Goal: Find specific page/section: Find specific page/section

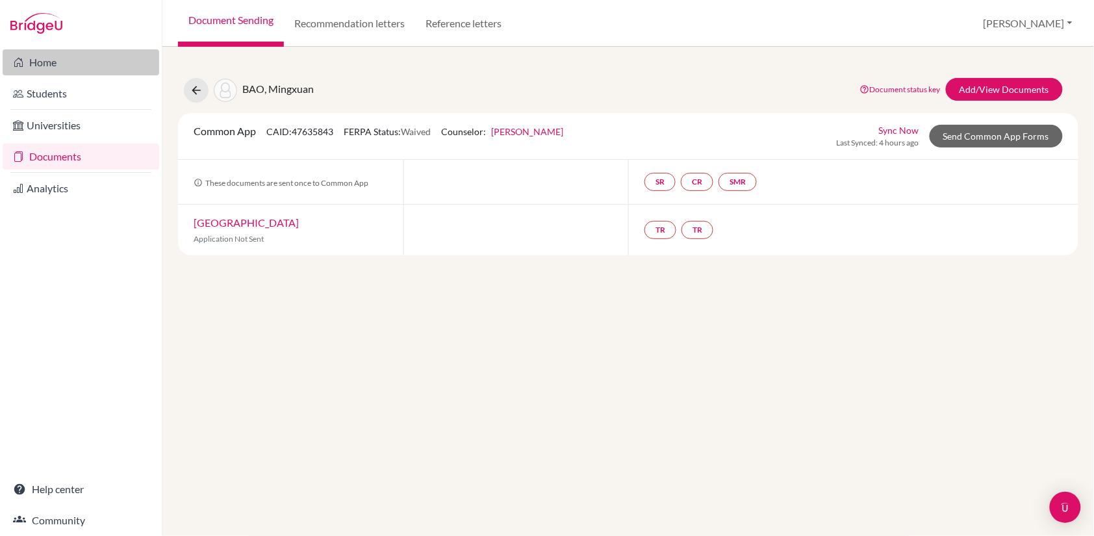
click at [42, 60] on link "Home" at bounding box center [81, 62] width 157 height 26
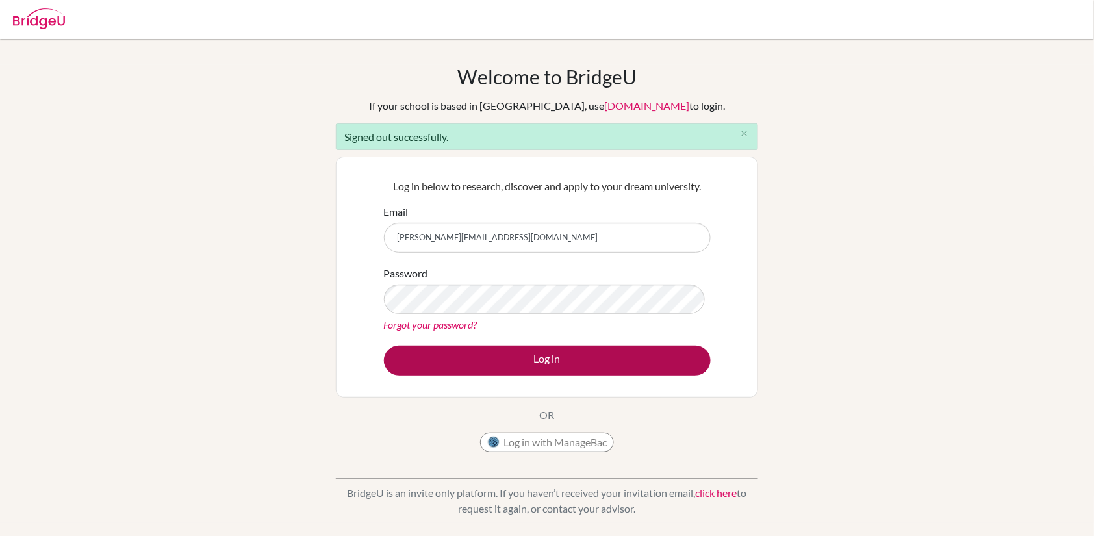
click at [482, 374] on button "Log in" at bounding box center [547, 361] width 327 height 30
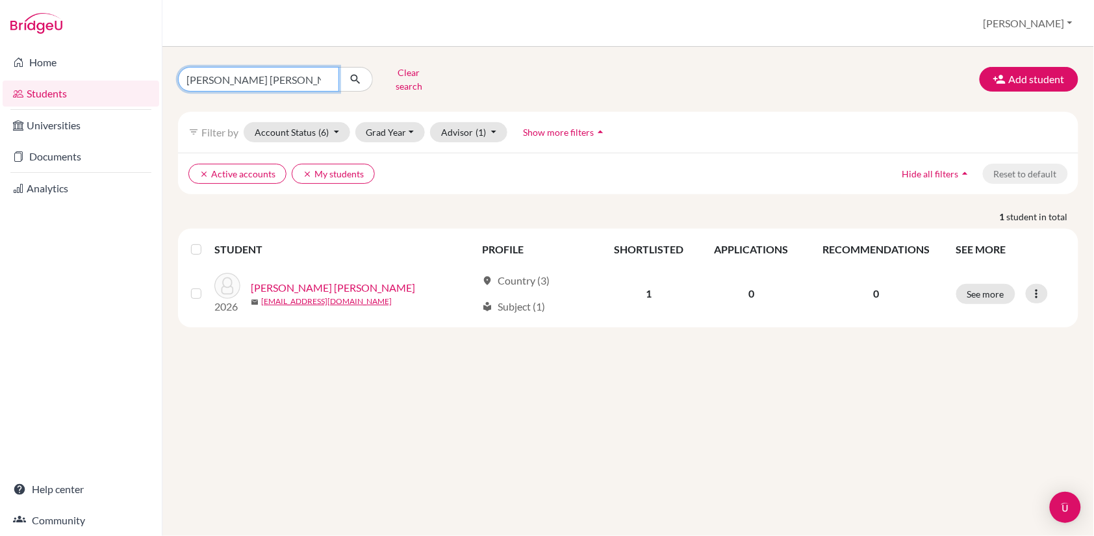
click at [242, 73] on input "Alves Barr" at bounding box center [258, 79] width 161 height 25
type input "A"
type input "Bao Mingxuan"
click at [355, 74] on button "submit" at bounding box center [356, 79] width 34 height 25
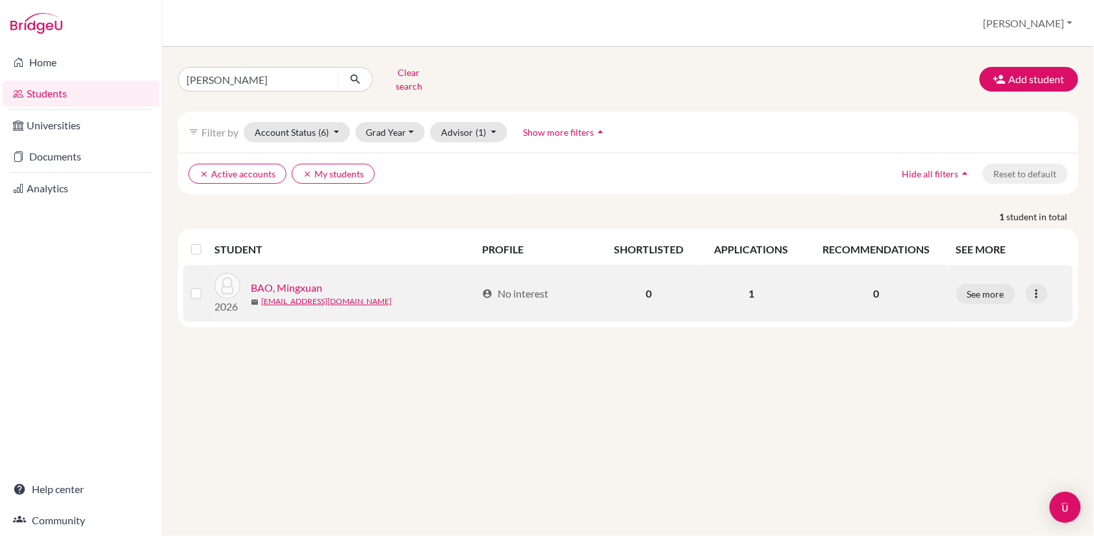
click at [291, 280] on link "BAO, Mingxuan" at bounding box center [286, 288] width 71 height 16
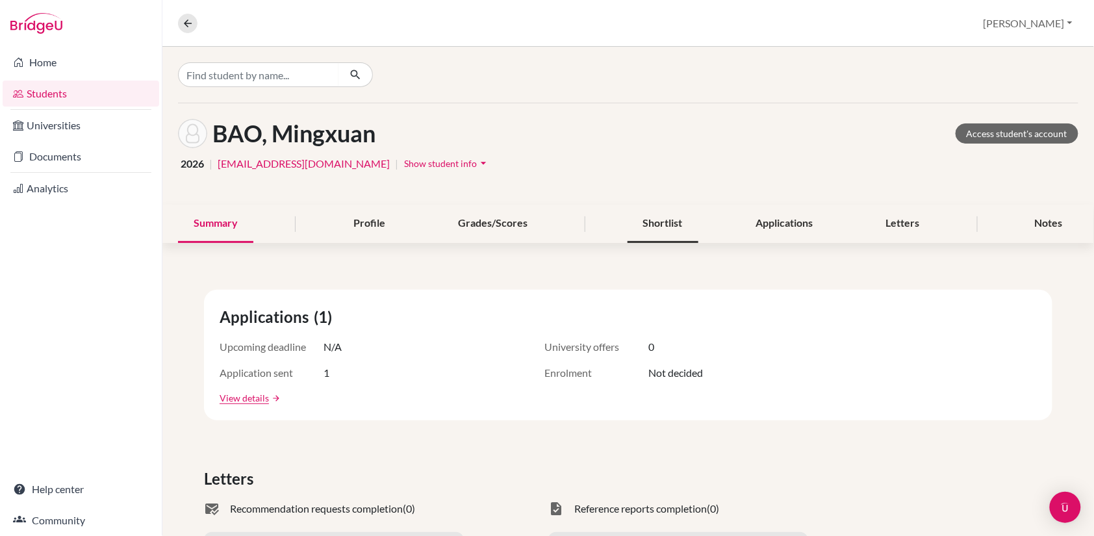
click at [667, 218] on div "Shortlist" at bounding box center [663, 224] width 71 height 38
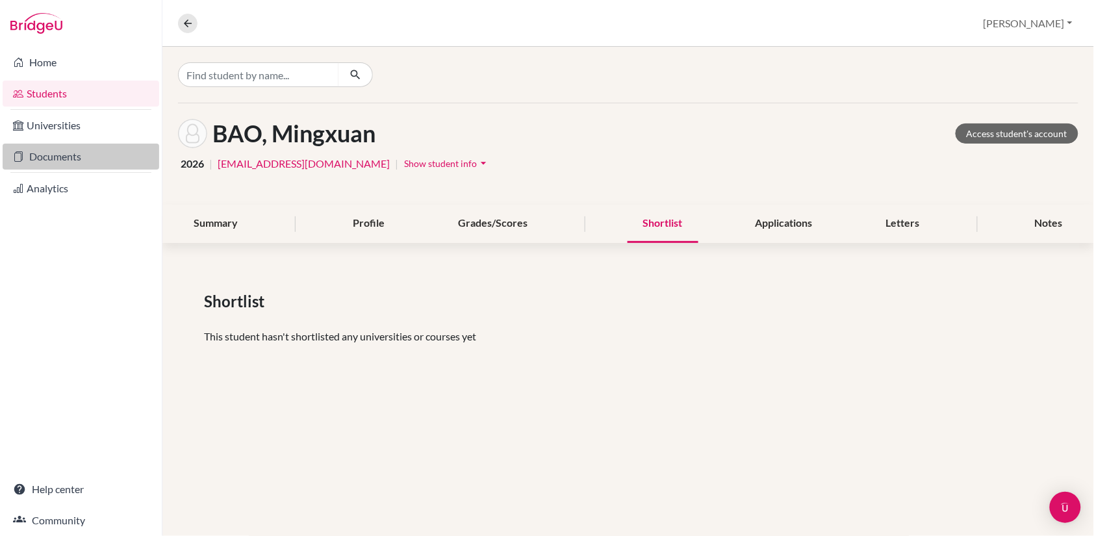
click at [58, 157] on link "Documents" at bounding box center [81, 157] width 157 height 26
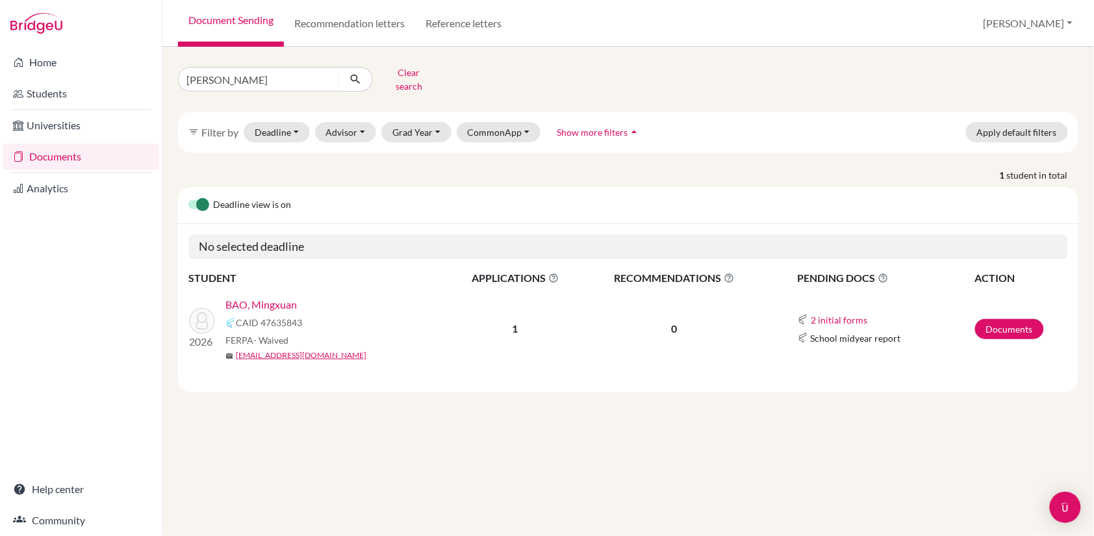
click at [272, 297] on link "BAO, Mingxuan" at bounding box center [260, 305] width 71 height 16
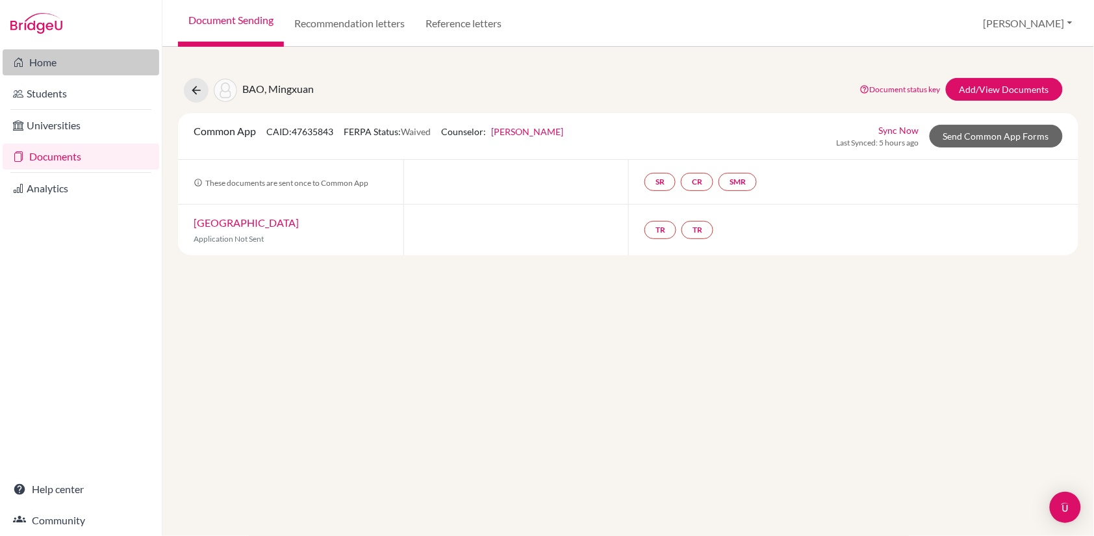
click at [49, 71] on link "Home" at bounding box center [81, 62] width 157 height 26
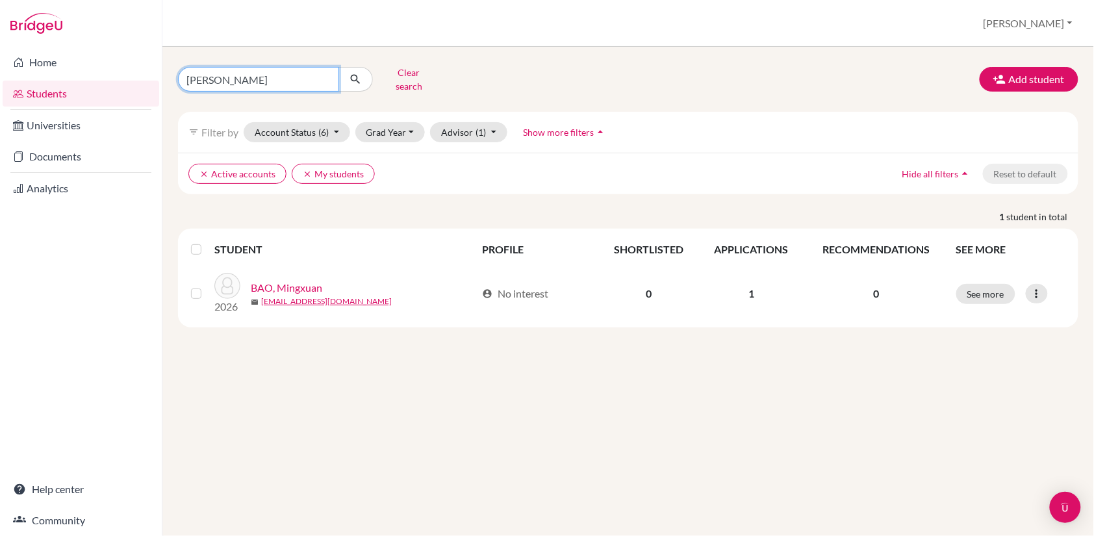
click at [259, 73] on input "[PERSON_NAME]" at bounding box center [258, 79] width 161 height 25
type input "B"
paste input "TORO Jose Ignacio"
type input "TORO Jose Ignacio"
click at [355, 74] on button "submit" at bounding box center [356, 79] width 34 height 25
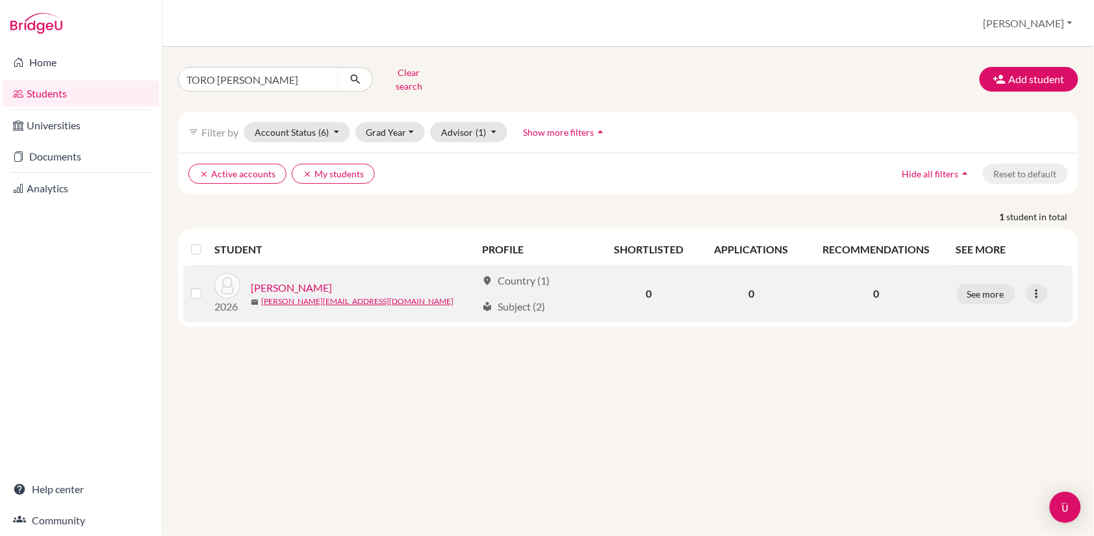
click at [313, 280] on link "TORO, Jose Ignacio" at bounding box center [291, 288] width 81 height 16
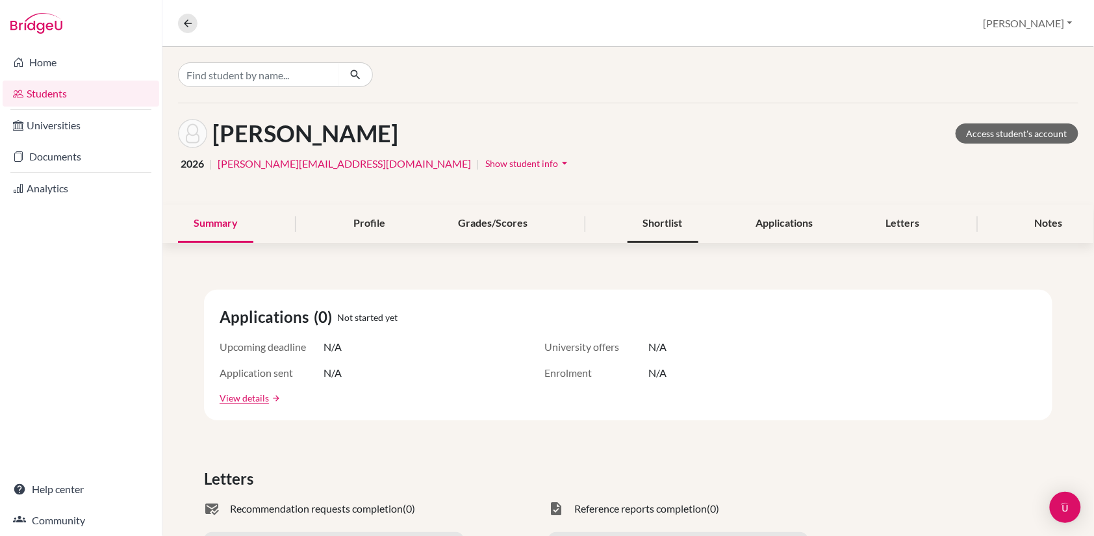
click at [661, 220] on div "Shortlist" at bounding box center [663, 224] width 71 height 38
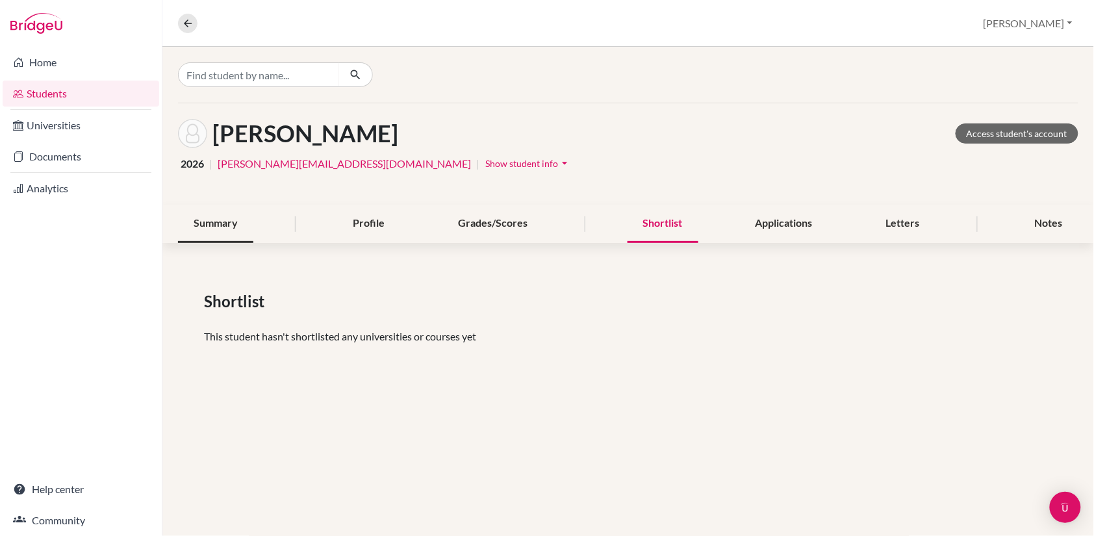
click at [225, 223] on div "Summary" at bounding box center [215, 224] width 75 height 38
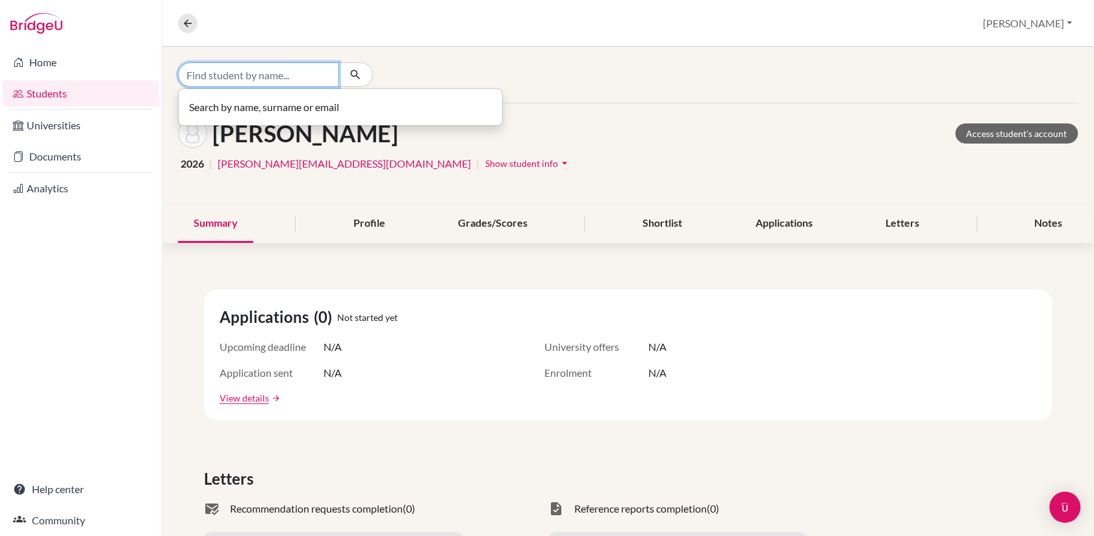
click at [251, 75] on input "Find student by name..." at bounding box center [258, 74] width 161 height 25
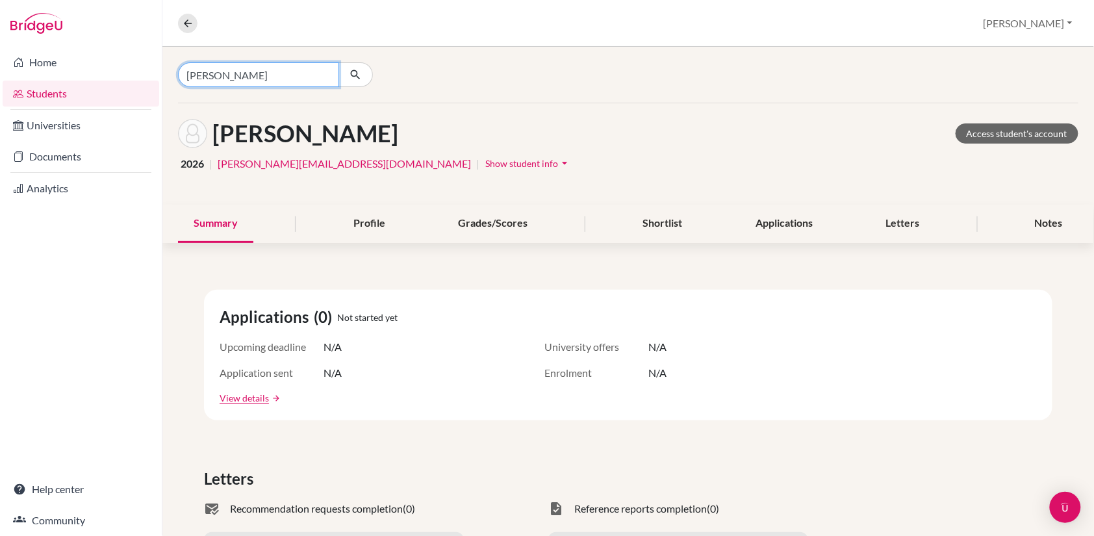
click at [244, 84] on input "Devansh" at bounding box center [258, 74] width 161 height 25
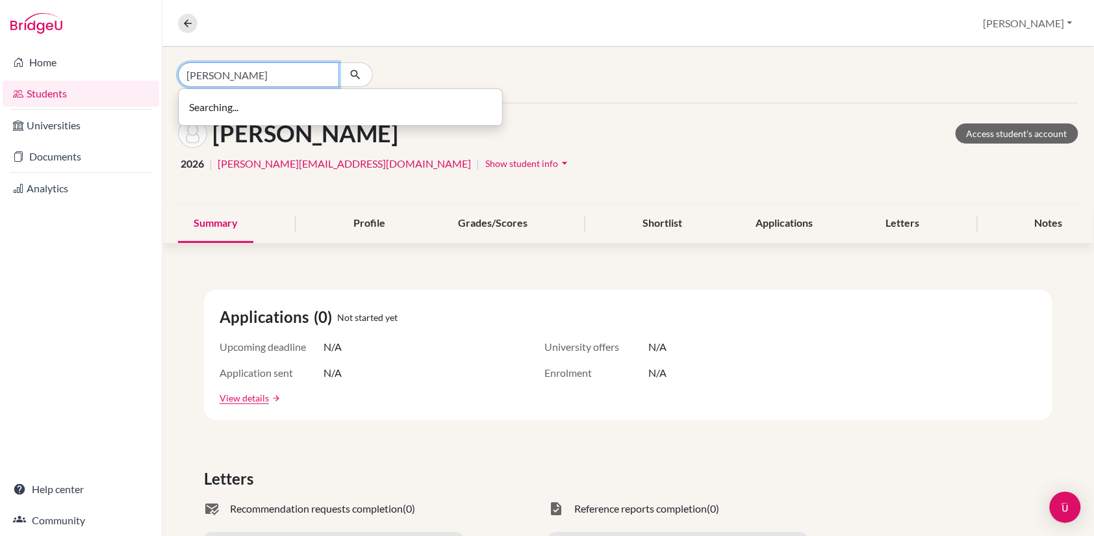
type input "Devansh kohli"
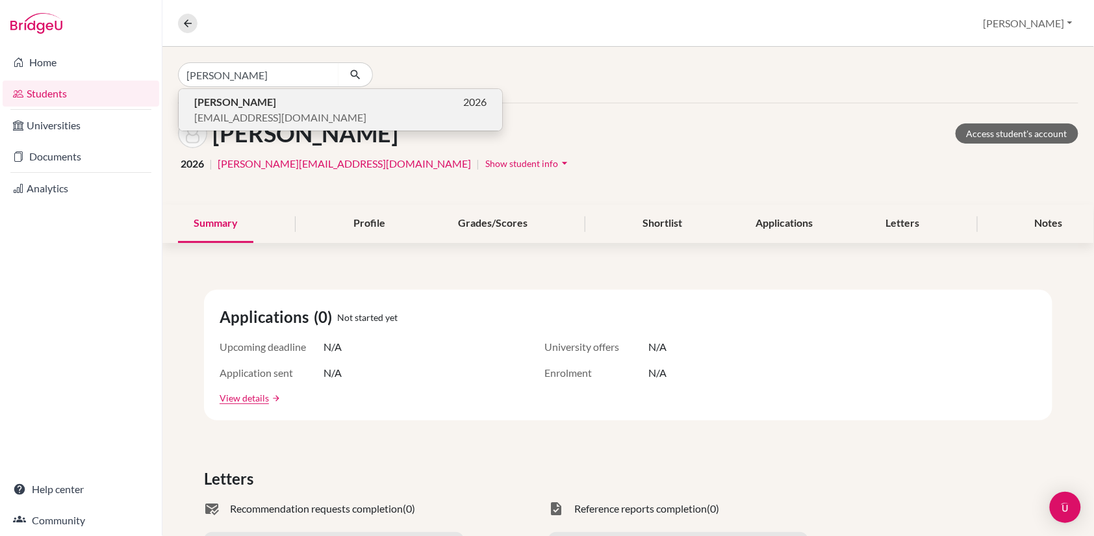
click at [225, 98] on b "Devansh KOHLI" at bounding box center [235, 102] width 82 height 12
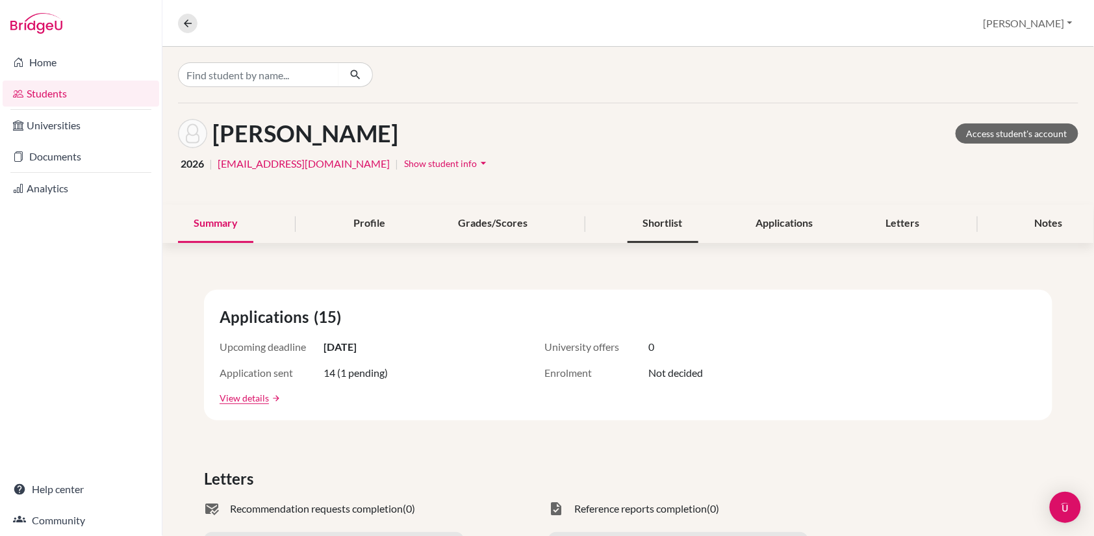
click at [659, 222] on div "Shortlist" at bounding box center [663, 224] width 71 height 38
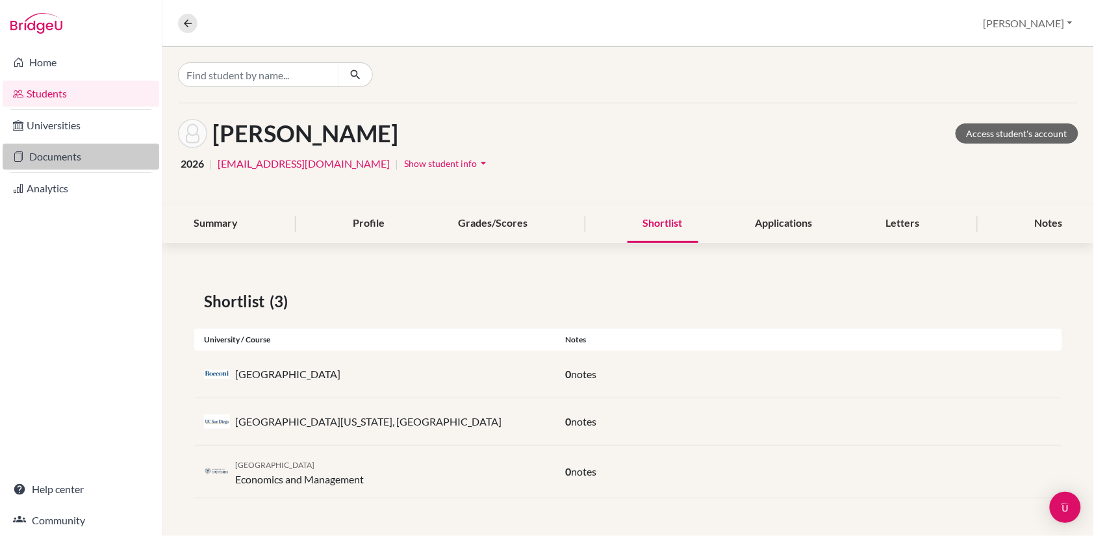
click at [36, 159] on link "Documents" at bounding box center [81, 157] width 157 height 26
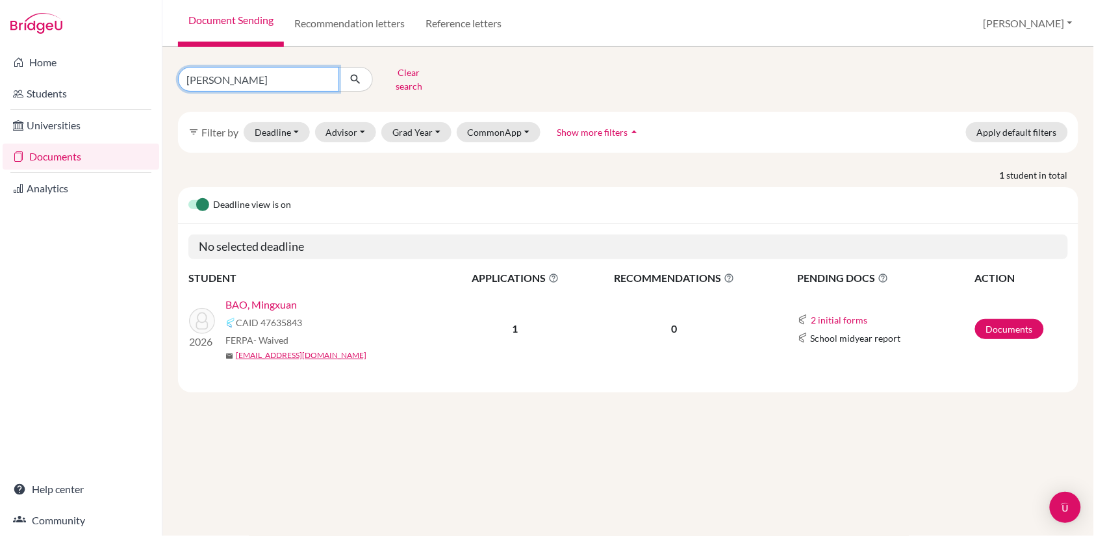
click at [253, 77] on input "[PERSON_NAME]" at bounding box center [258, 79] width 161 height 25
type input "m"
type input "kohli dev"
click at [355, 74] on button "submit" at bounding box center [356, 79] width 34 height 25
click at [266, 297] on link "[PERSON_NAME]" at bounding box center [265, 305] width 81 height 16
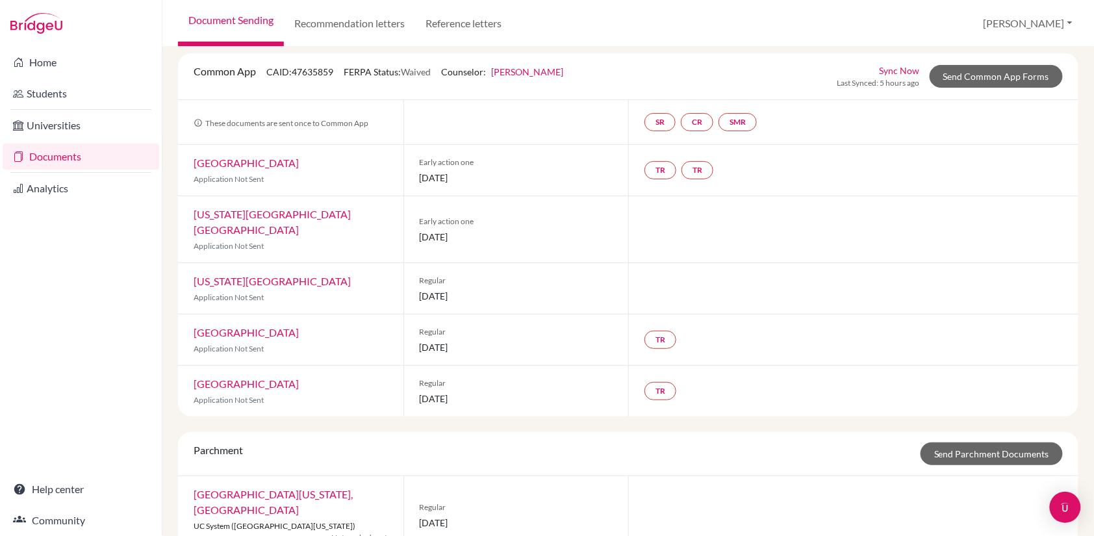
scroll to position [40, 0]
